Goal: Transaction & Acquisition: Purchase product/service

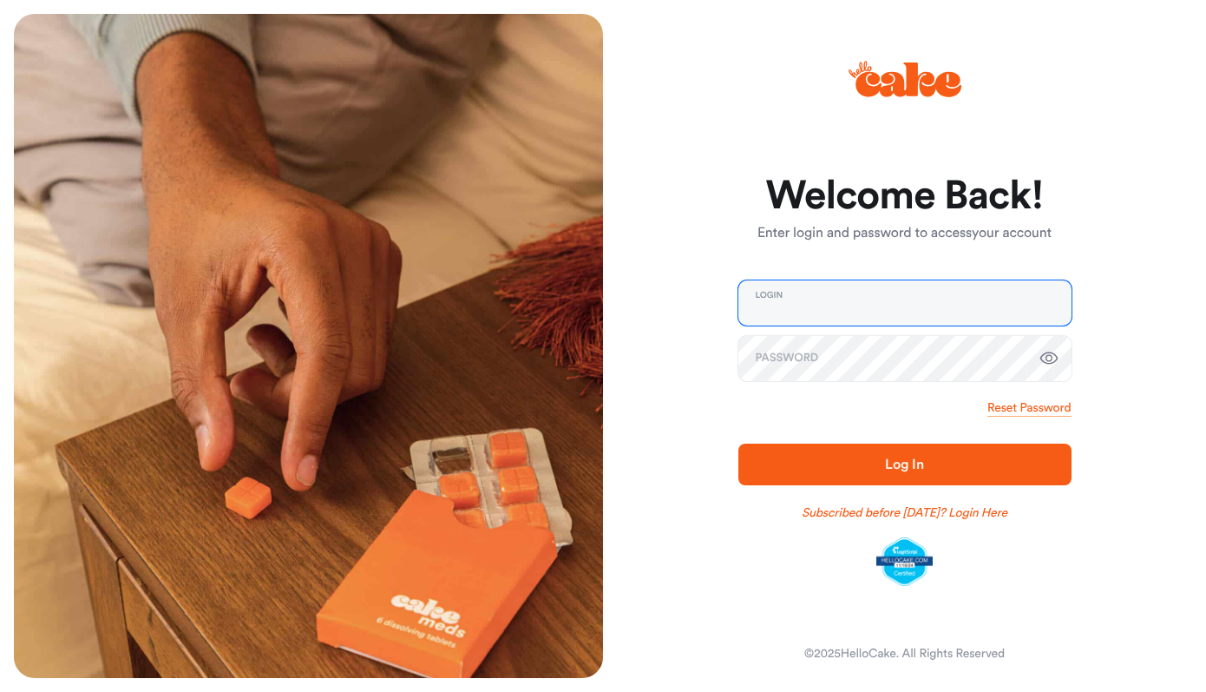
click at [753, 290] on input "email" at bounding box center [904, 302] width 333 height 45
click at [830, 305] on input "email" at bounding box center [904, 302] width 333 height 45
type input "**********"
click at [896, 477] on button "Log In" at bounding box center [904, 464] width 333 height 42
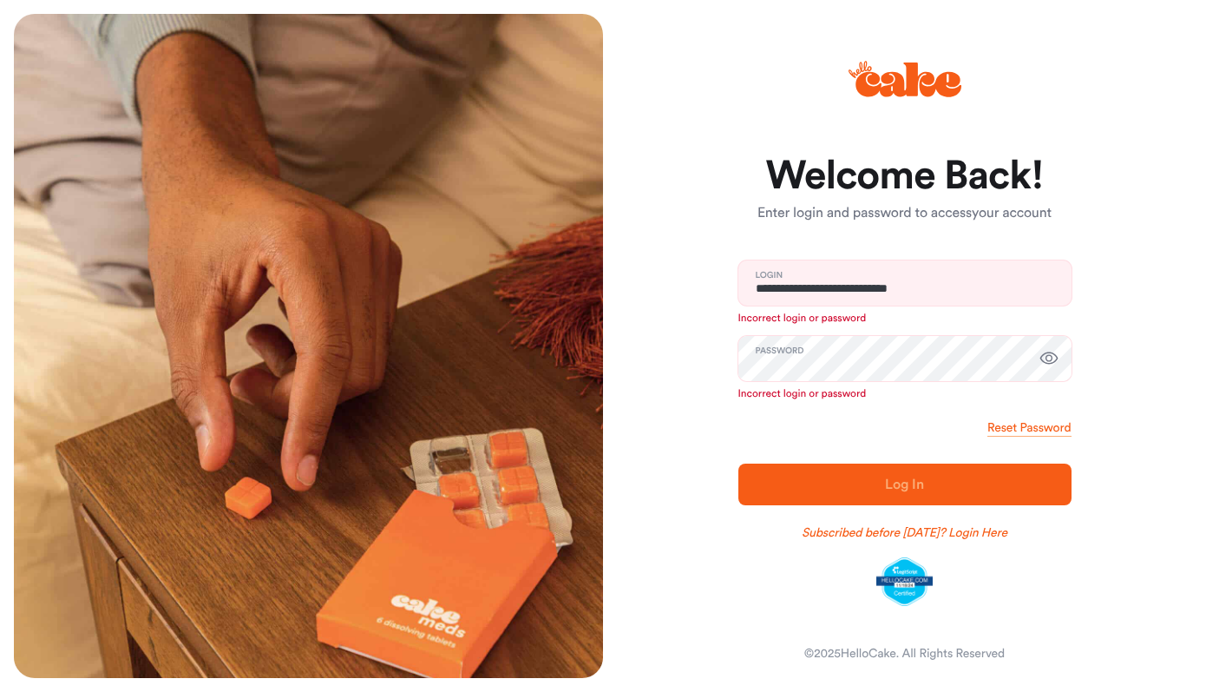
click at [1055, 356] on icon "button" at bounding box center [1048, 358] width 18 height 12
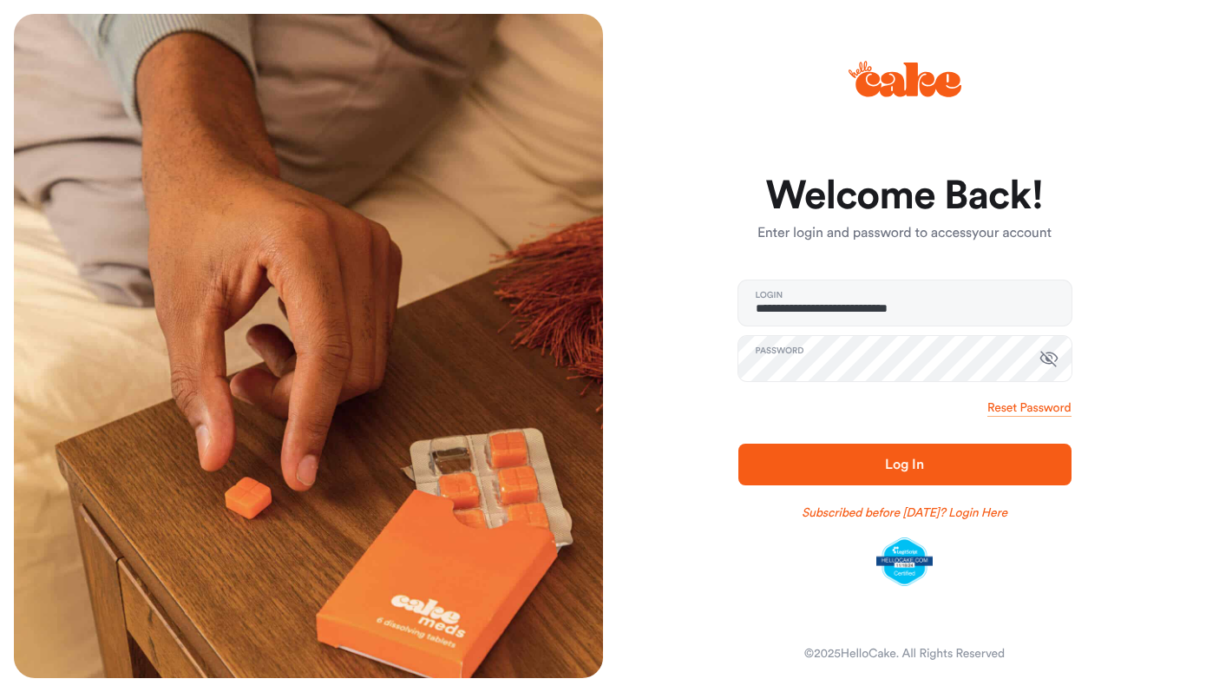
click at [841, 449] on button "Log In" at bounding box center [904, 464] width 333 height 42
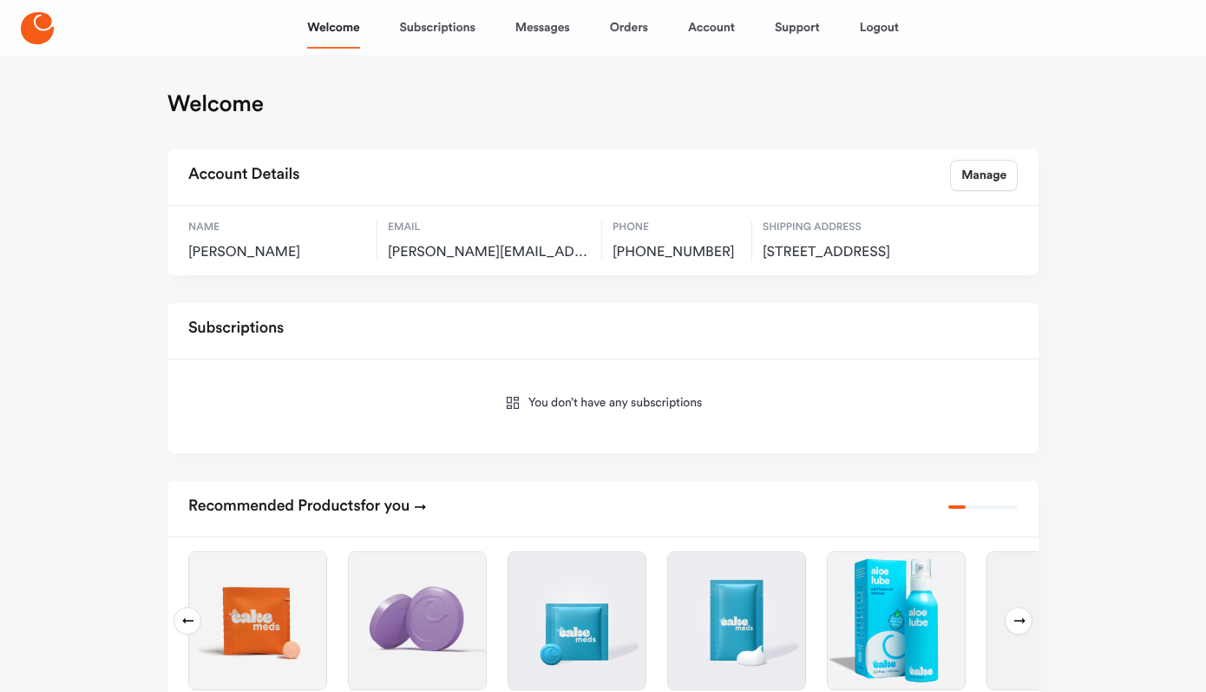
click at [46, 31] on icon at bounding box center [37, 28] width 33 height 32
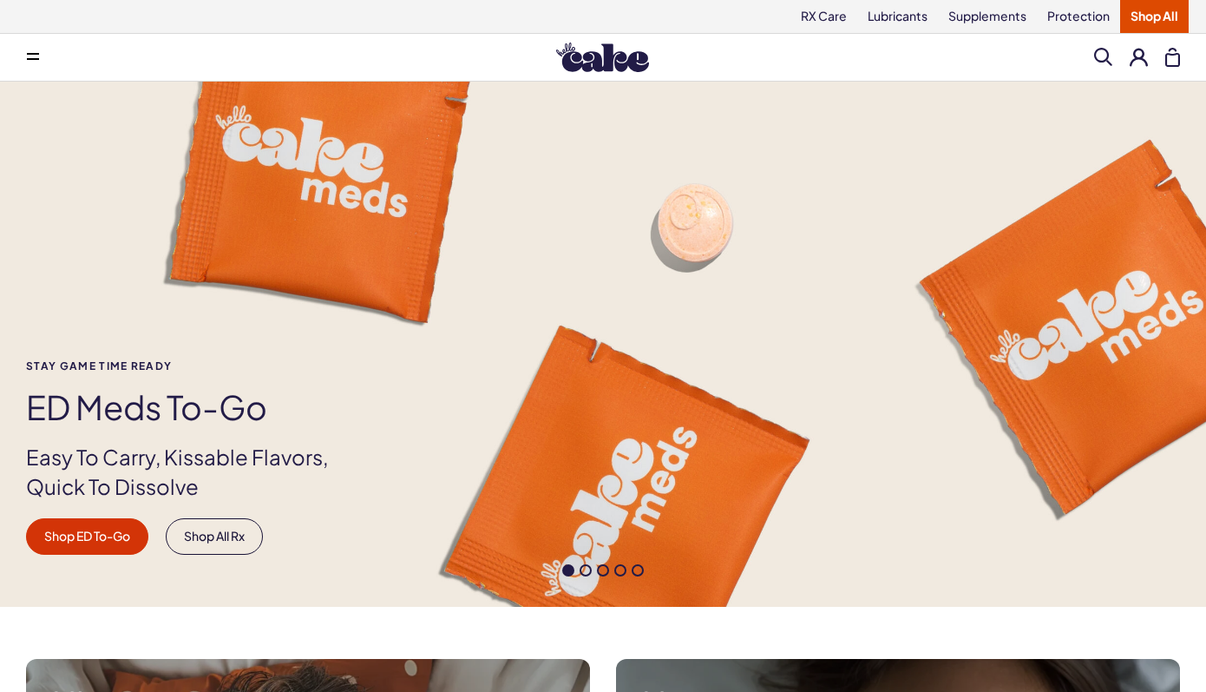
click at [1173, 58] on button at bounding box center [1172, 57] width 15 height 19
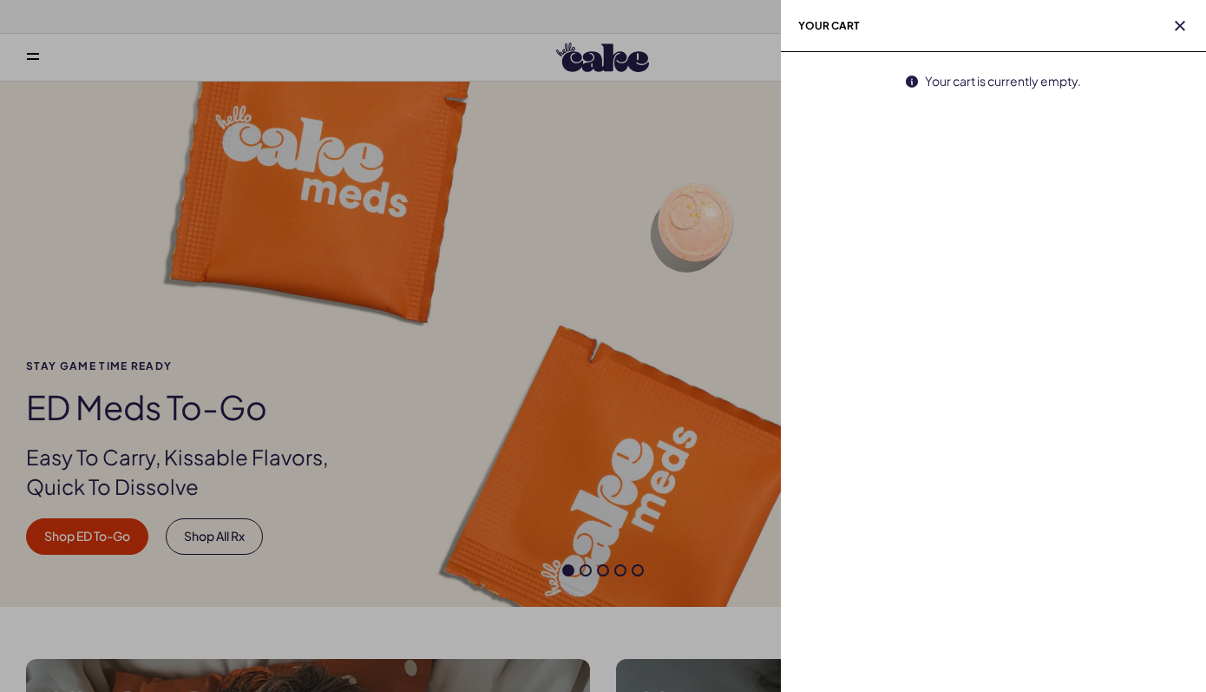
click at [708, 302] on div at bounding box center [603, 346] width 1206 height 692
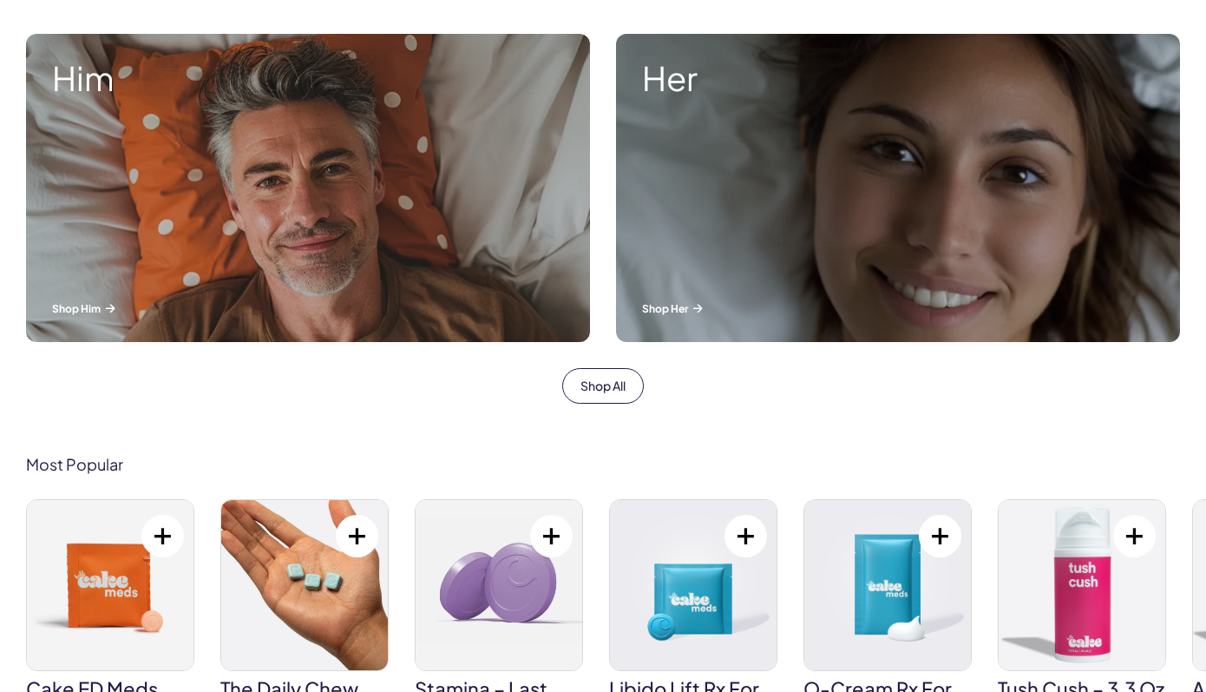
scroll to position [781, 0]
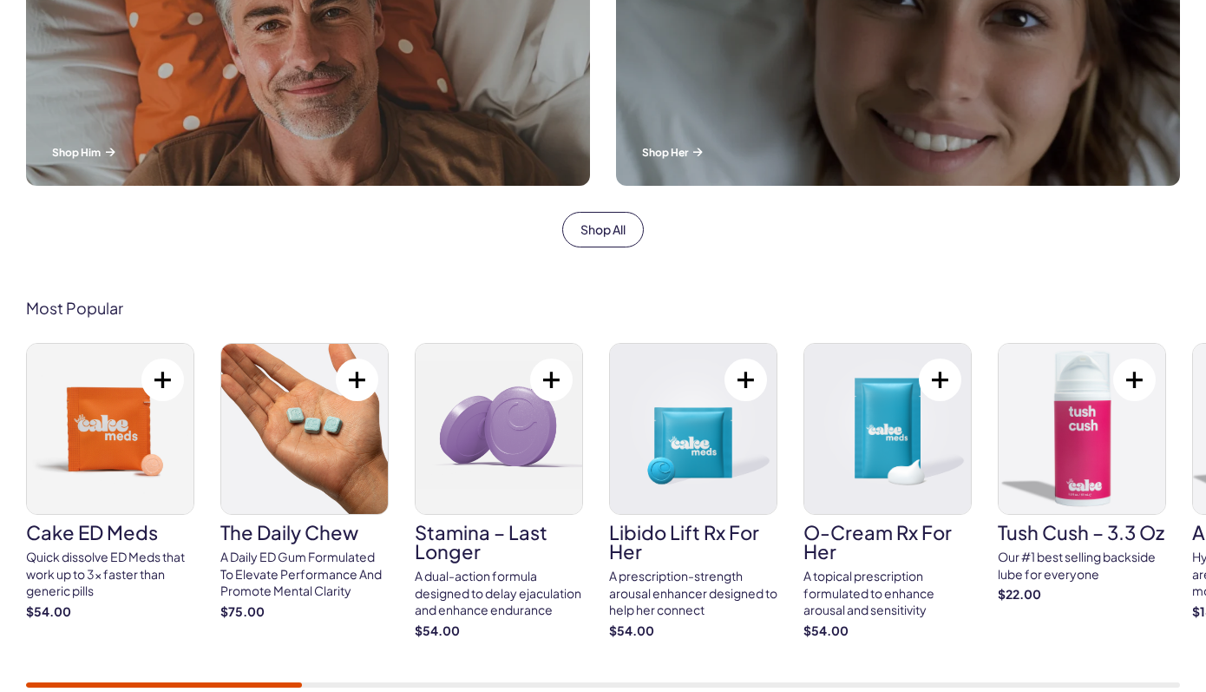
click at [1124, 377] on button at bounding box center [1134, 379] width 43 height 43
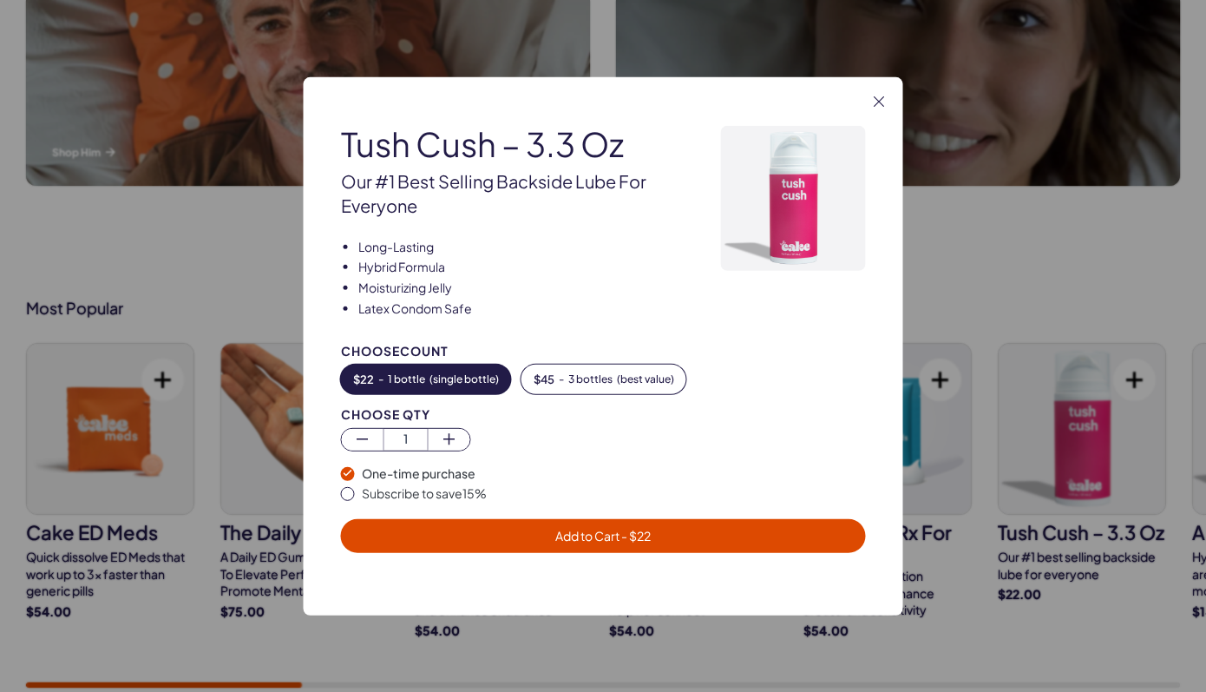
click at [735, 549] on button "Add to Cart - $ 22" at bounding box center [603, 536] width 525 height 34
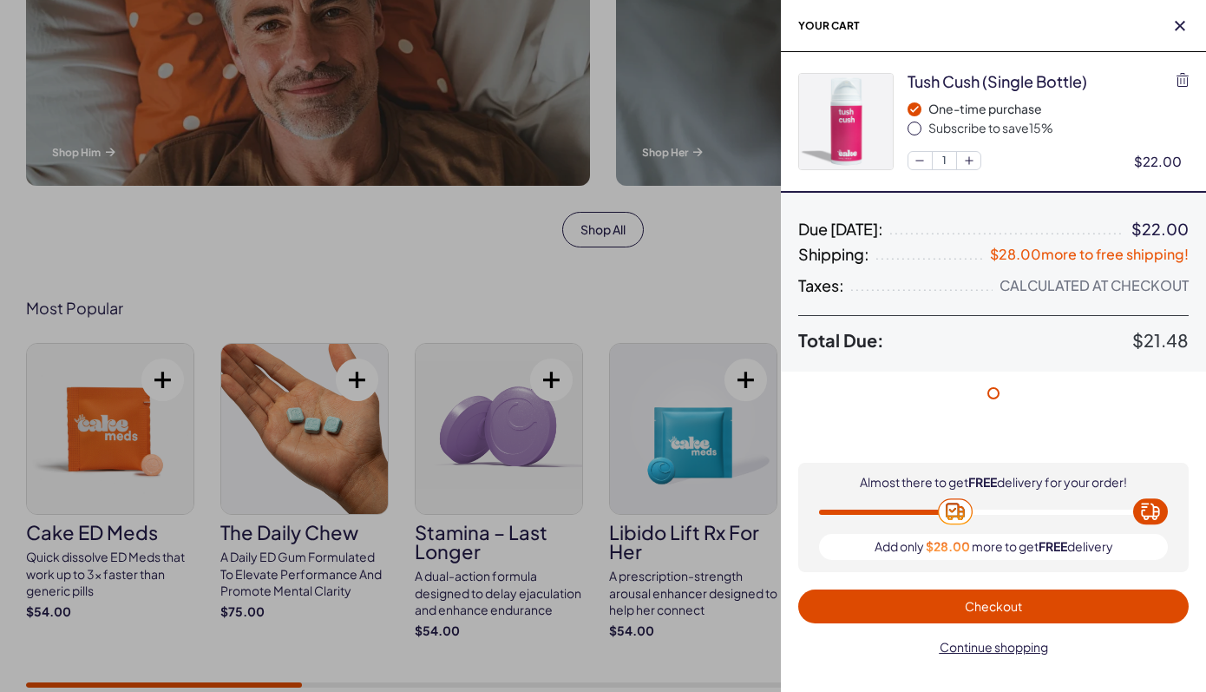
scroll to position [0, 0]
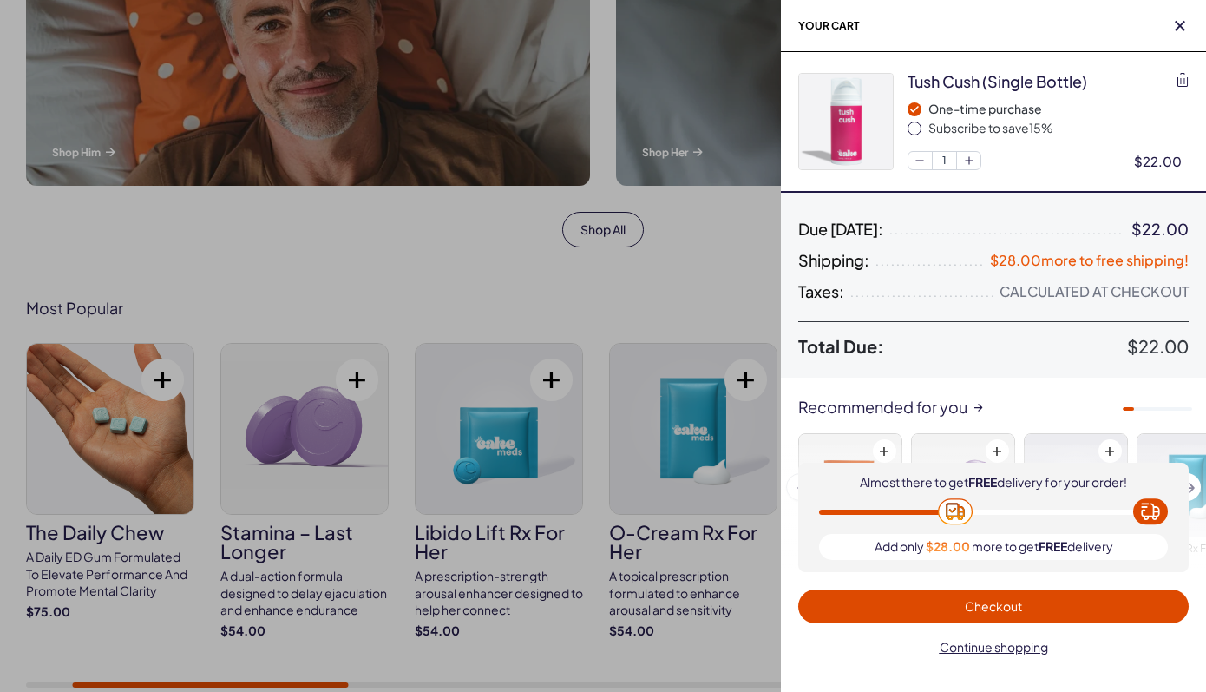
click at [1045, 605] on span "Checkout" at bounding box center [994, 606] width 370 height 20
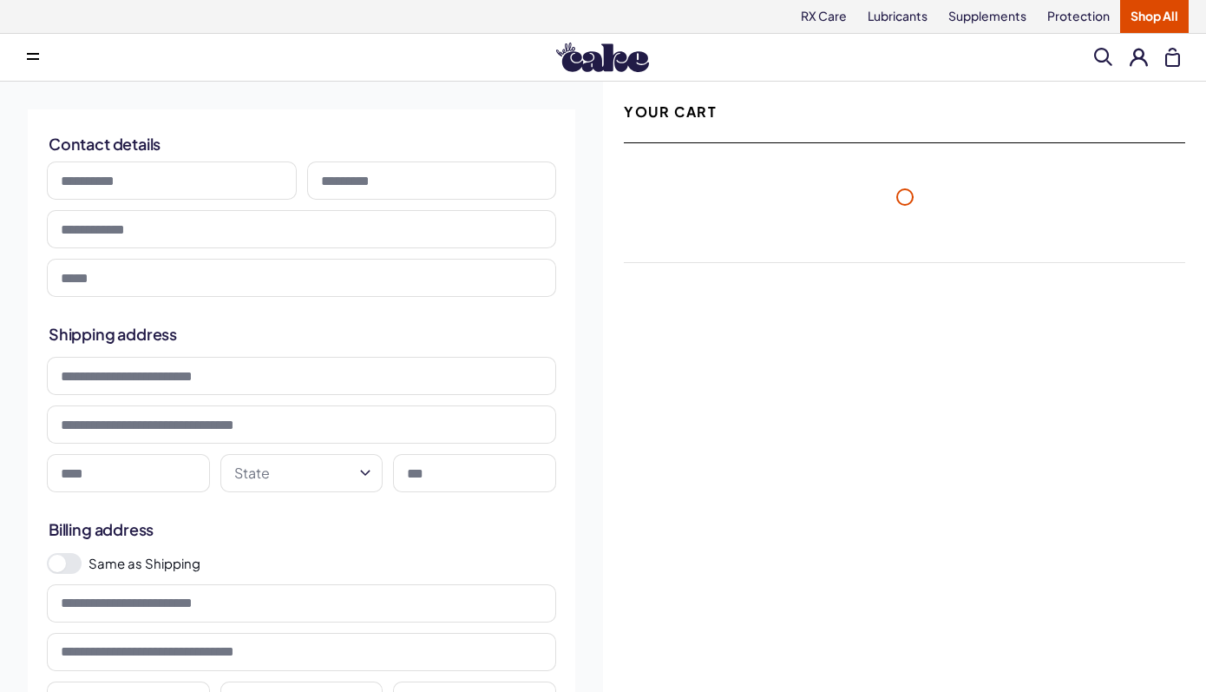
select select "**"
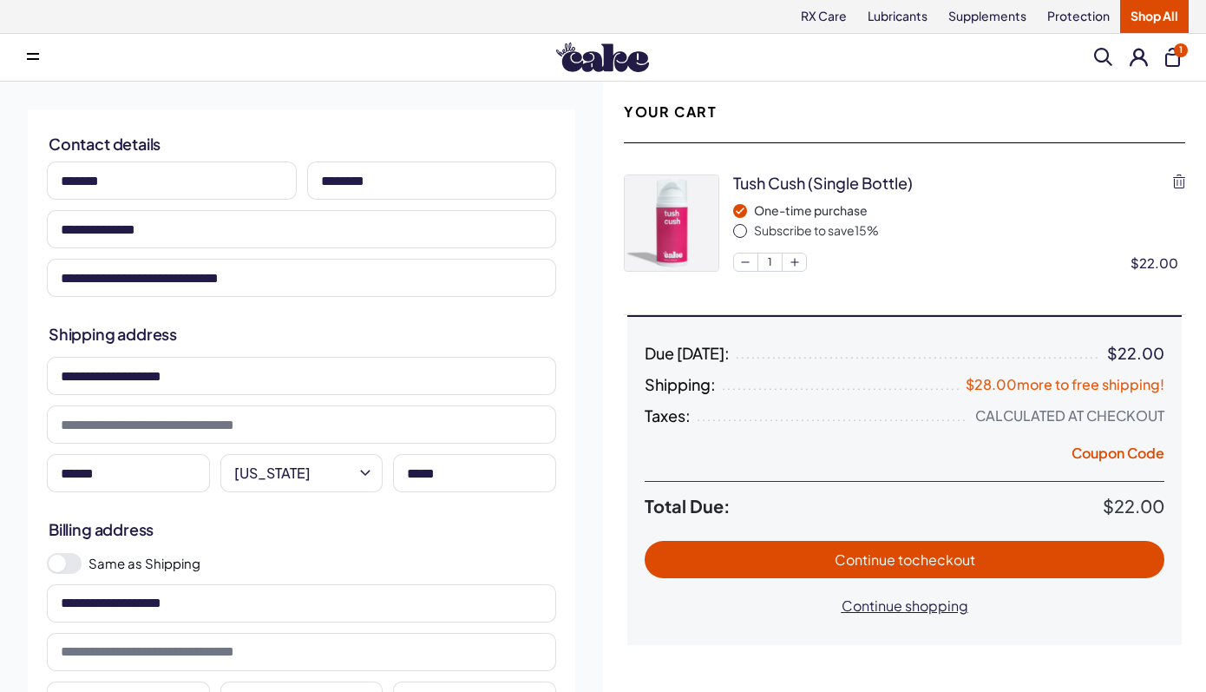
click at [1133, 46] on div "Menu Search Clear All 1" at bounding box center [603, 57] width 1206 height 35
click at [1138, 60] on button at bounding box center [1139, 57] width 18 height 18
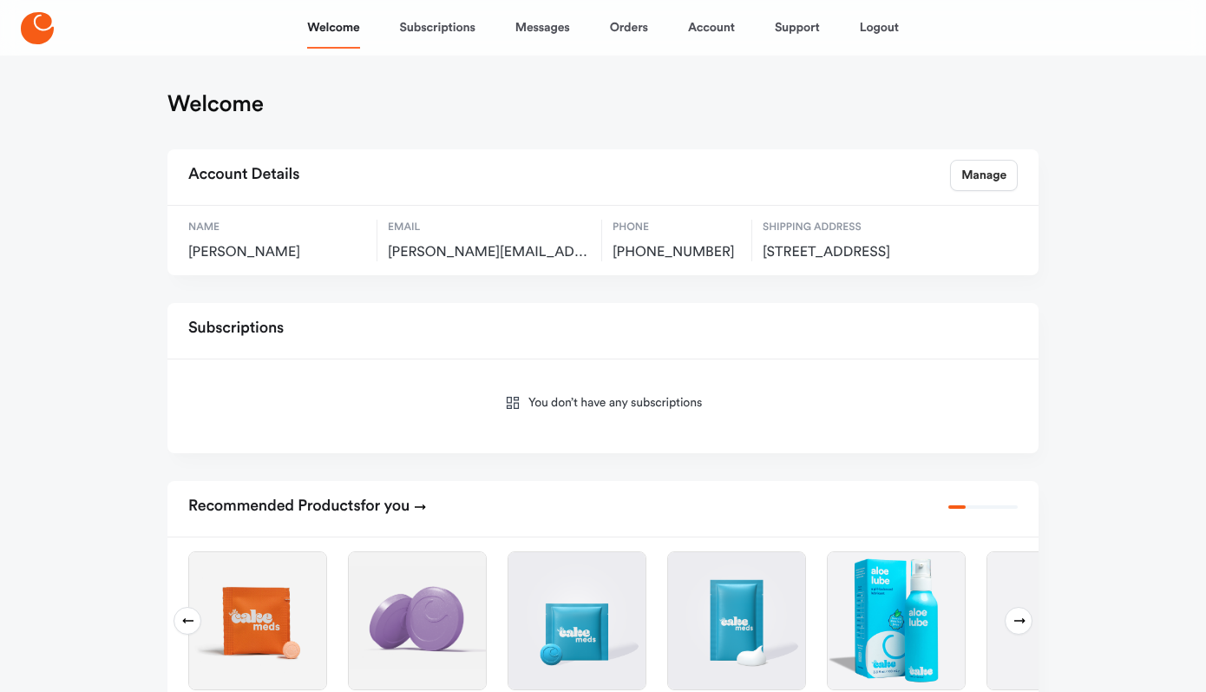
click at [899, 33] on nav "Welcome Subscriptions Messages Orders Account Support Logout" at bounding box center [603, 28] width 1206 height 56
click at [879, 27] on link "Logout" at bounding box center [879, 28] width 39 height 42
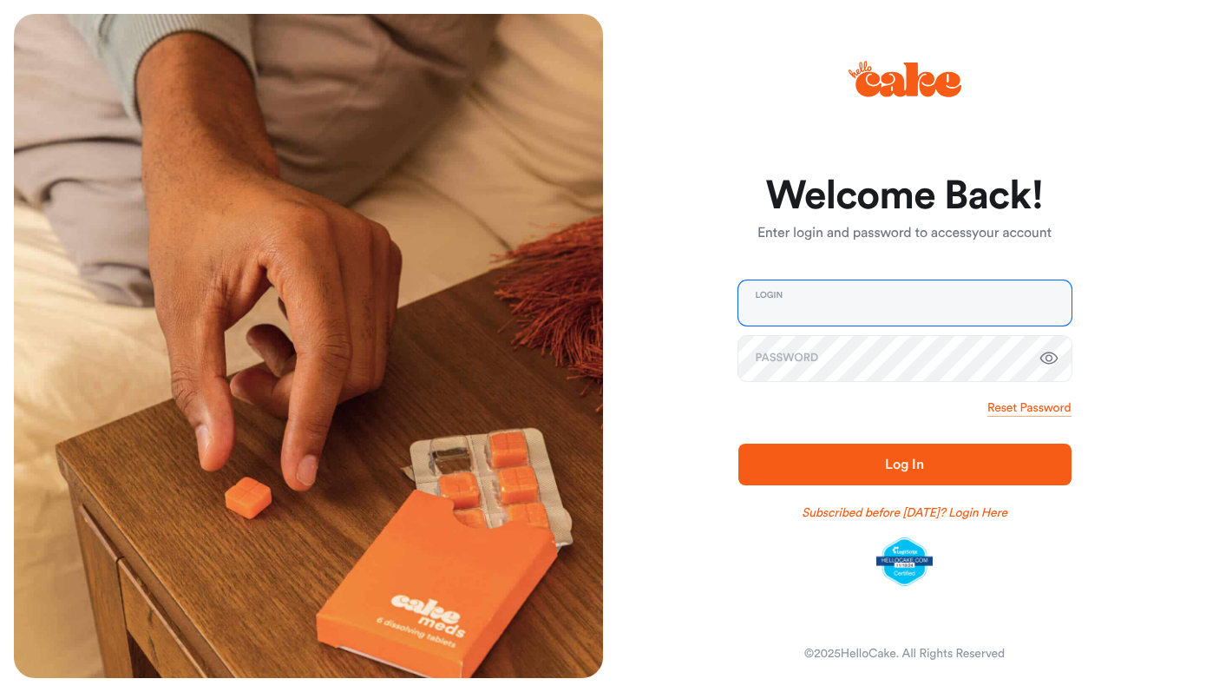
click at [838, 297] on input "email" at bounding box center [904, 302] width 333 height 45
